Goal: Task Accomplishment & Management: Complete application form

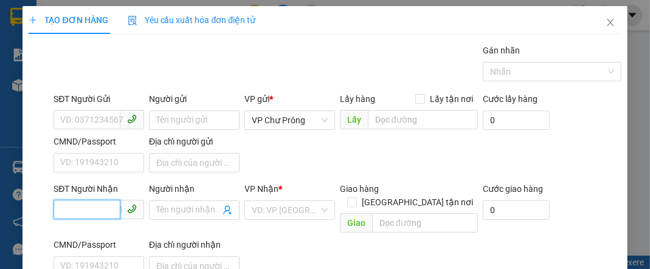
click at [86, 203] on input "SĐT Người Nhận" at bounding box center [86, 209] width 67 height 19
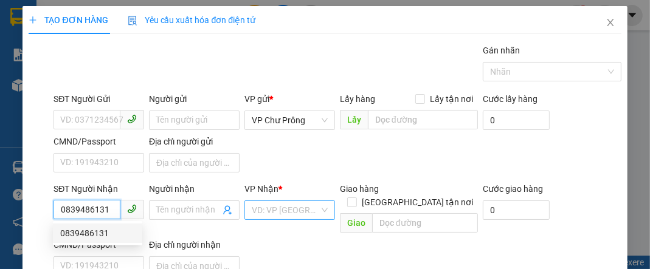
type input "0839486131"
click at [275, 209] on input "search" at bounding box center [285, 210] width 67 height 18
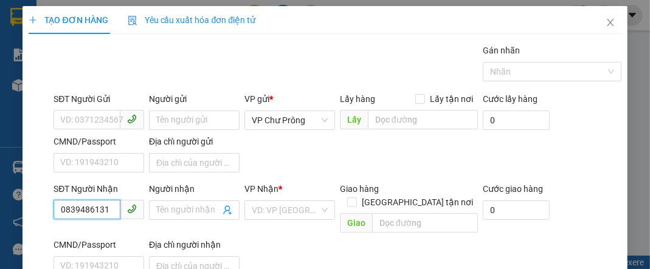
click at [105, 210] on input "0839486131" at bounding box center [86, 209] width 67 height 19
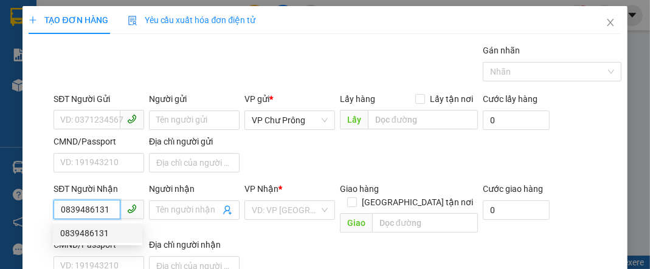
click at [103, 233] on div "0839486131" at bounding box center [97, 233] width 75 height 13
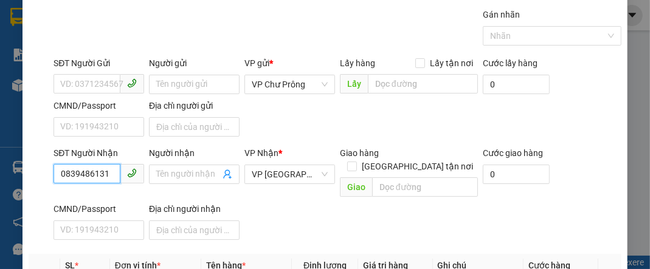
scroll to position [97, 0]
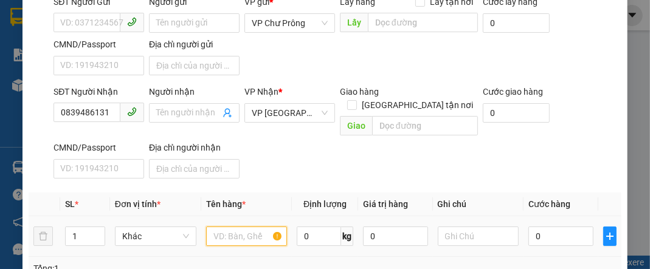
click at [228, 227] on input "text" at bounding box center [246, 236] width 81 height 19
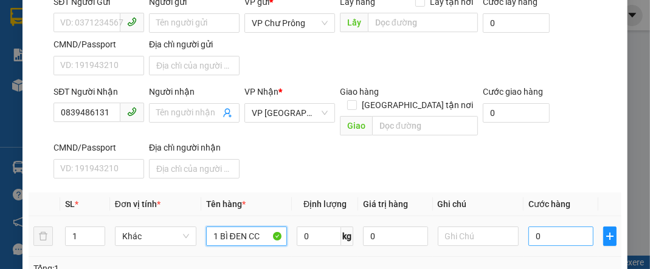
type input "1 BÌ ĐEN CC"
click at [554, 227] on input "0" at bounding box center [560, 236] width 64 height 19
type input "3"
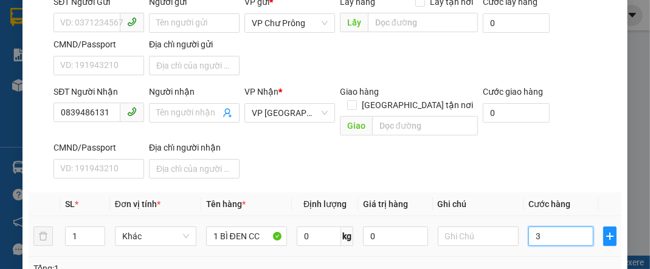
type input "30"
type input "300"
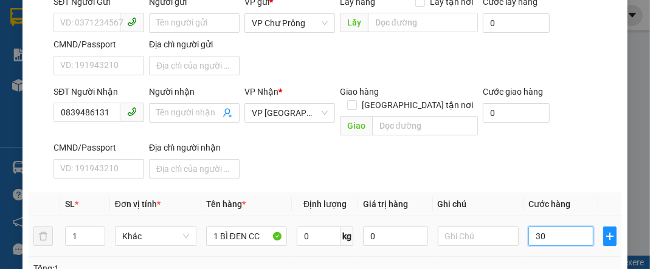
type input "300"
type input "3.000"
type input "30.000"
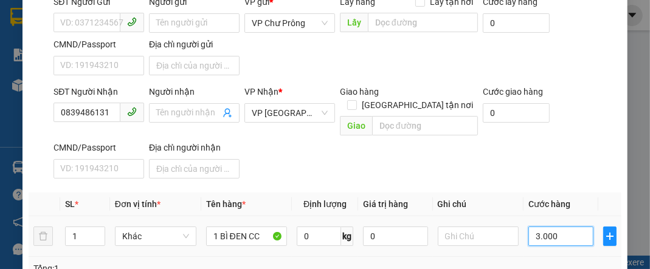
type input "30.000"
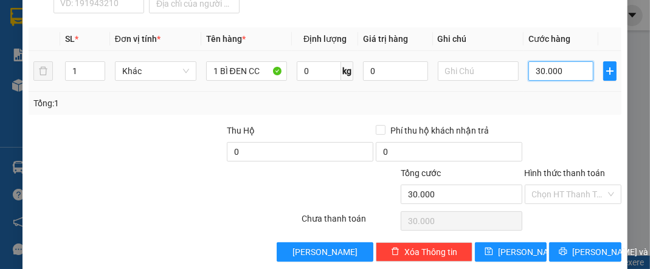
scroll to position [262, 0]
type input "30.000"
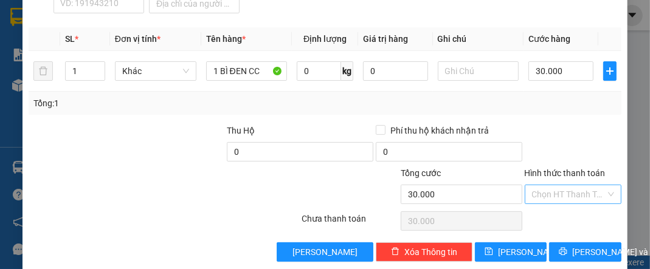
click at [566, 185] on input "Hình thức thanh toán" at bounding box center [569, 194] width 74 height 18
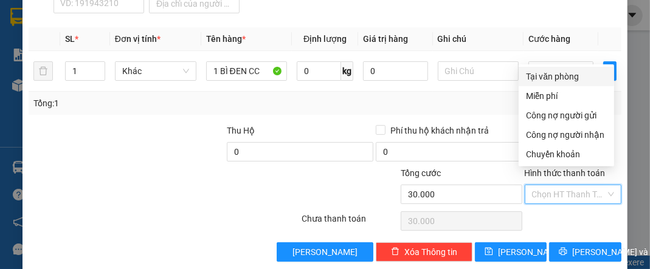
click at [560, 212] on div "Chọn HT Thanh Toán" at bounding box center [572, 221] width 99 height 24
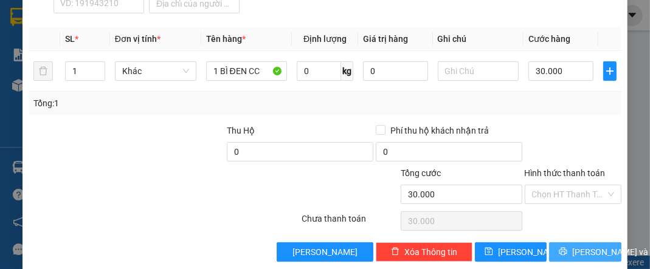
click at [582, 245] on span "[PERSON_NAME] và In" at bounding box center [614, 251] width 85 height 13
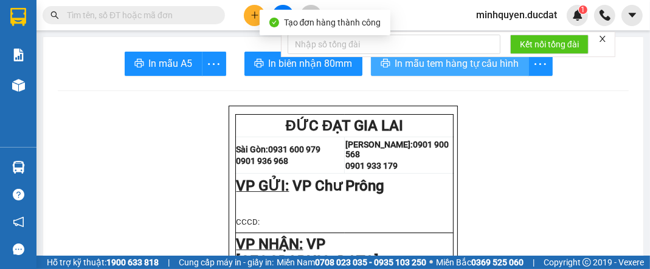
click at [503, 74] on button "In mẫu tem hàng tự cấu hình" at bounding box center [450, 64] width 158 height 24
